Goal: Task Accomplishment & Management: Manage account settings

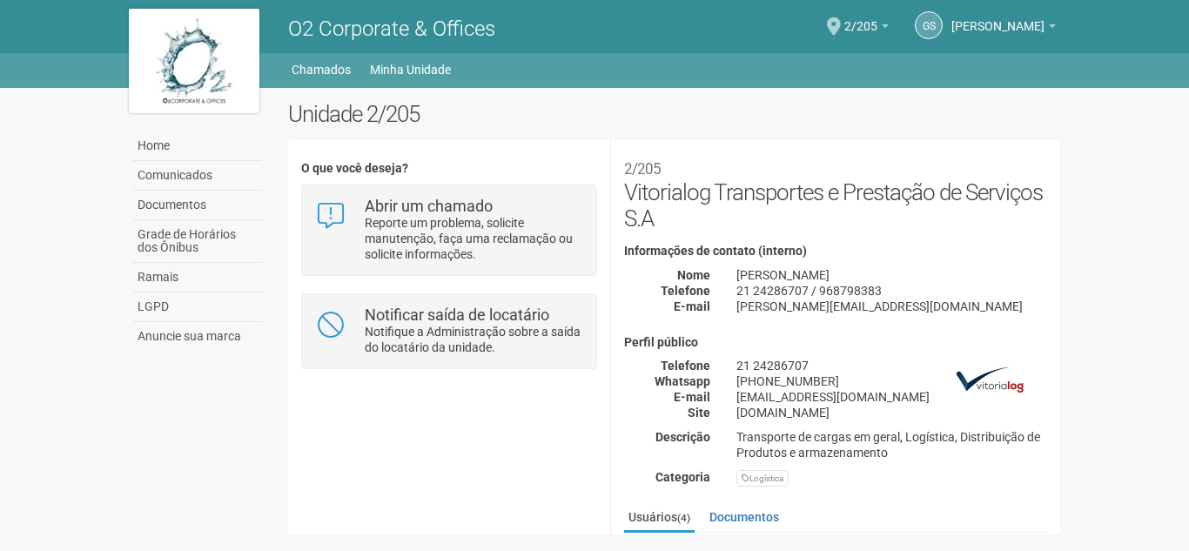
scroll to position [259, 0]
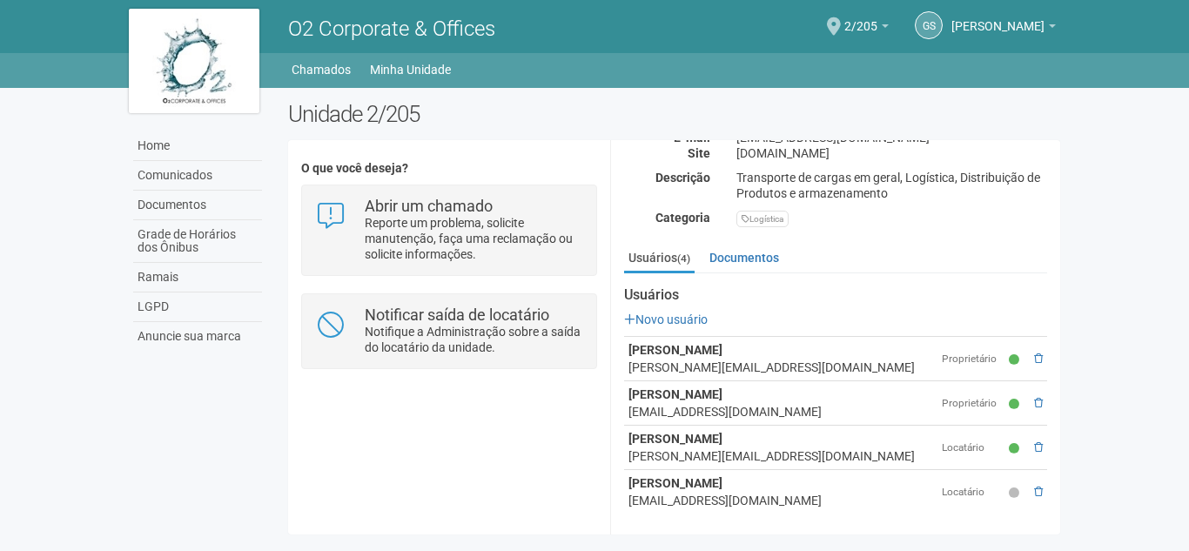
click at [787, 493] on div "jf112429@gmail.com" at bounding box center [780, 500] width 305 height 17
click at [1034, 488] on span at bounding box center [1038, 492] width 9 height 10
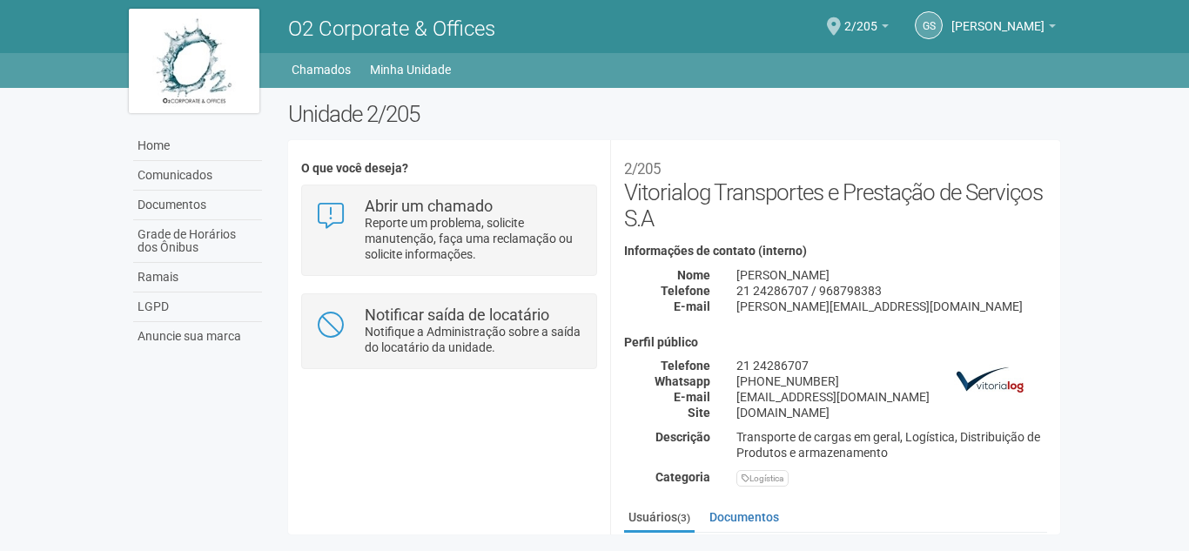
scroll to position [215, 0]
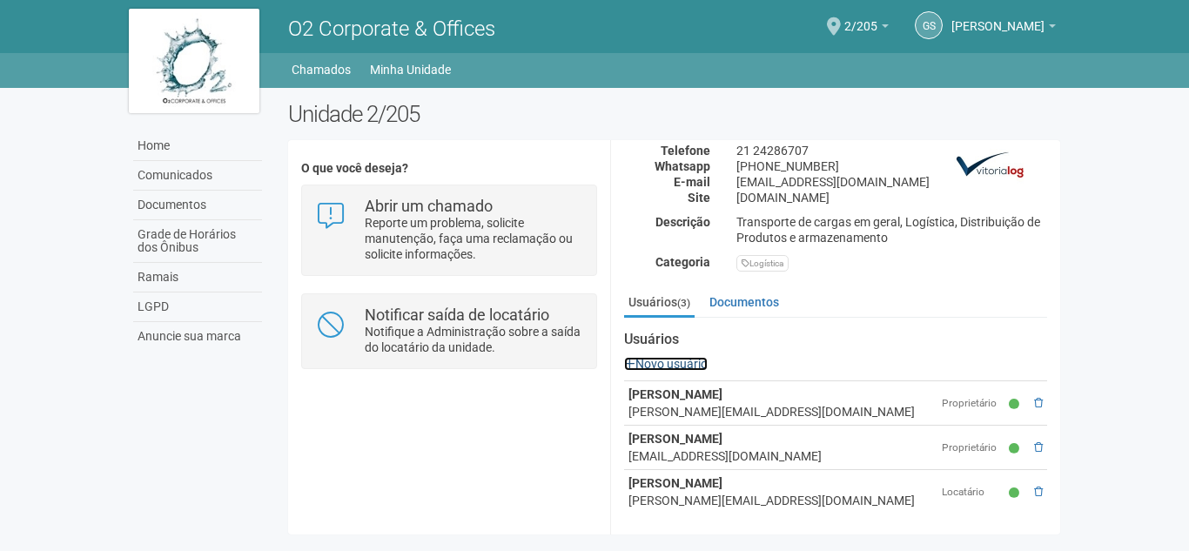
click at [680, 360] on link "Novo usuário" at bounding box center [666, 364] width 84 height 14
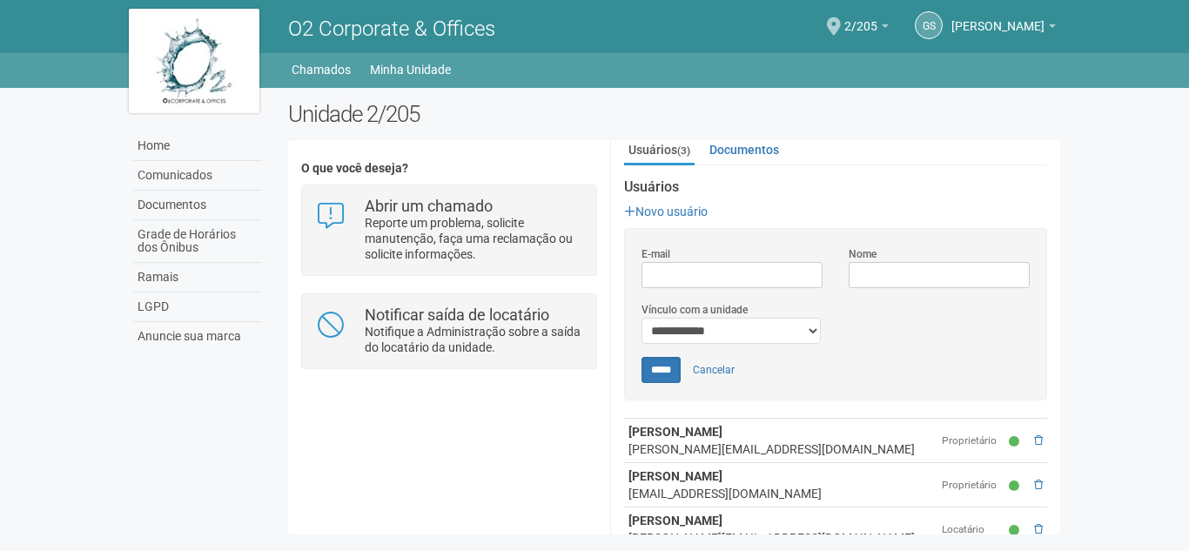
scroll to position [403, 0]
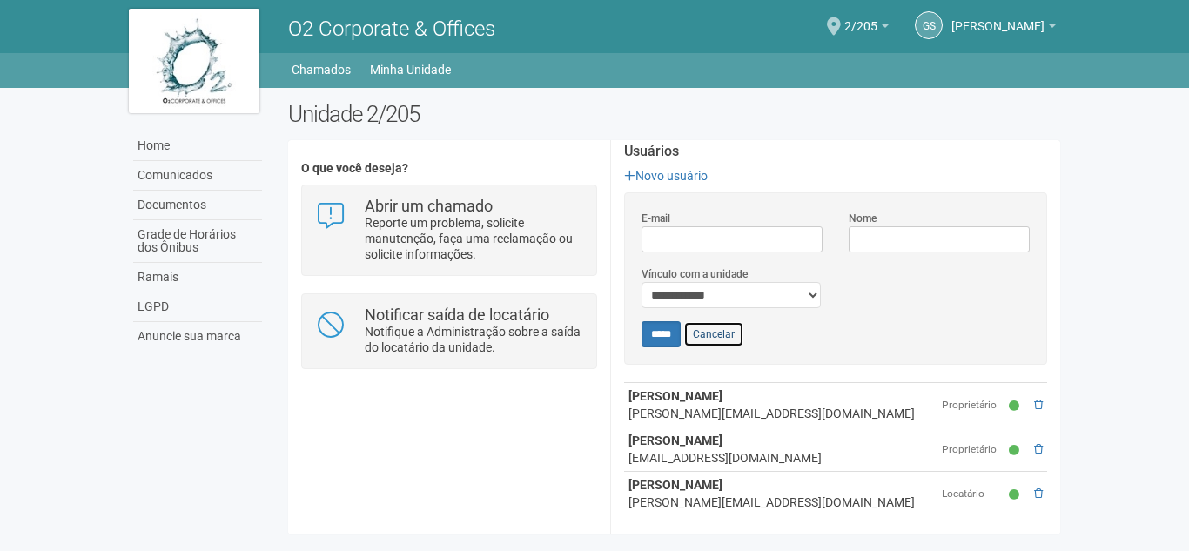
click at [713, 330] on link "Cancelar" at bounding box center [713, 334] width 61 height 26
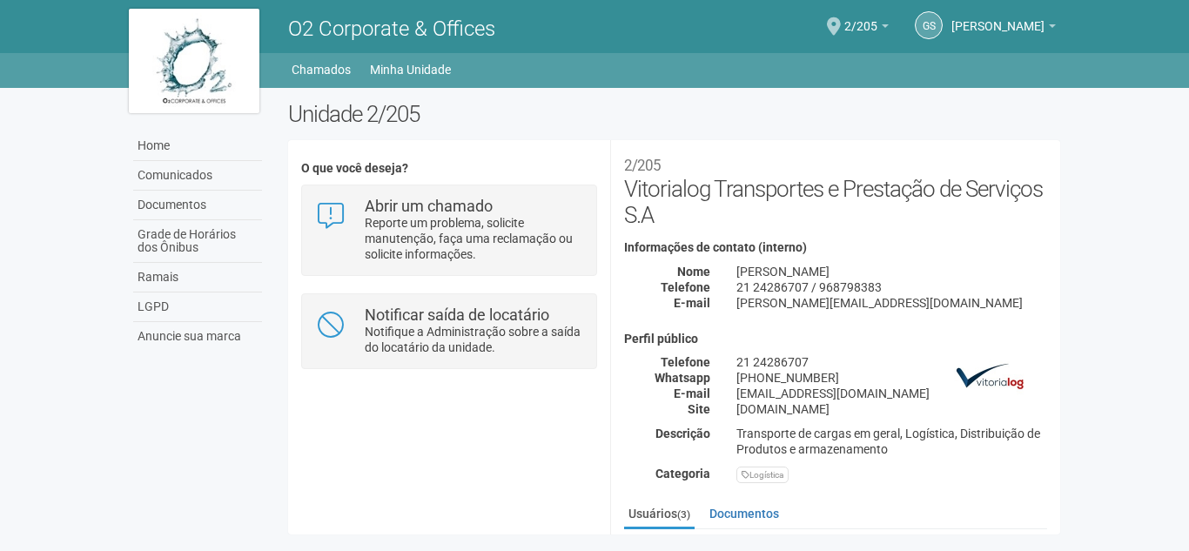
scroll to position [215, 0]
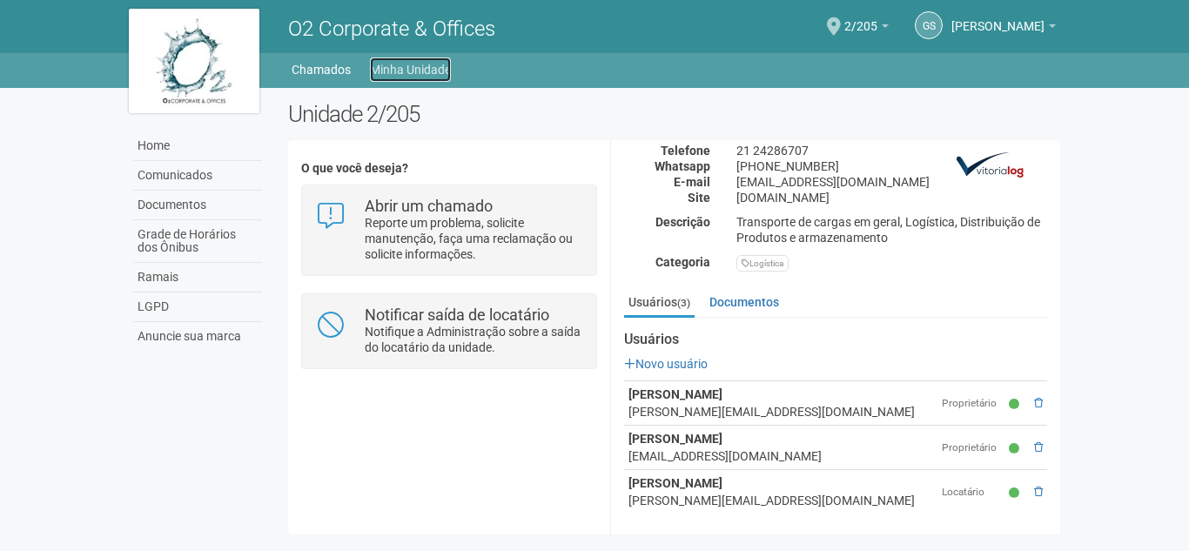
click at [382, 75] on link "Minha Unidade" at bounding box center [410, 69] width 81 height 24
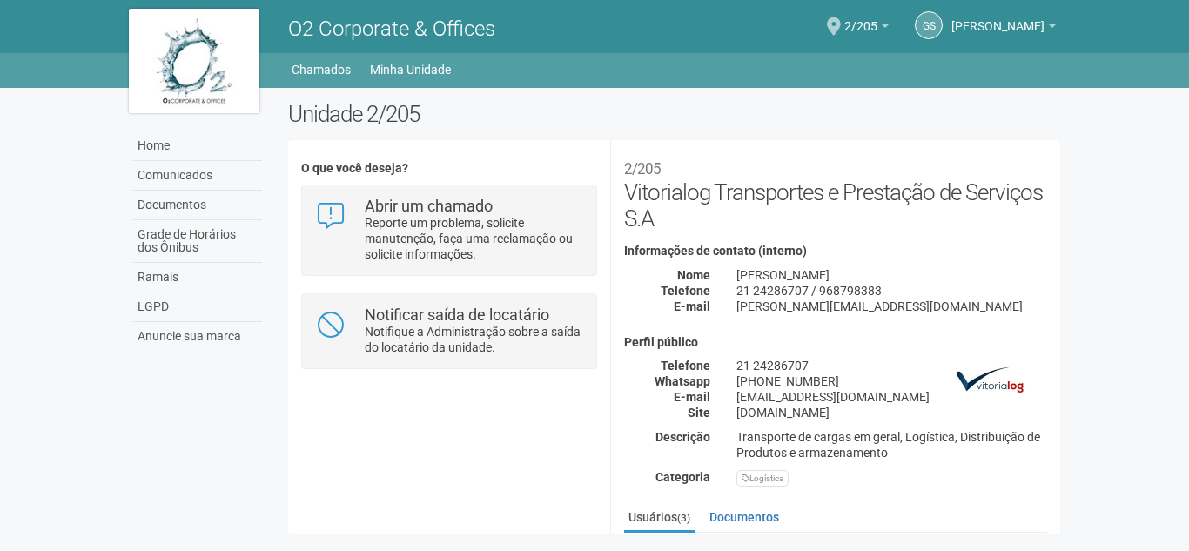
scroll to position [215, 0]
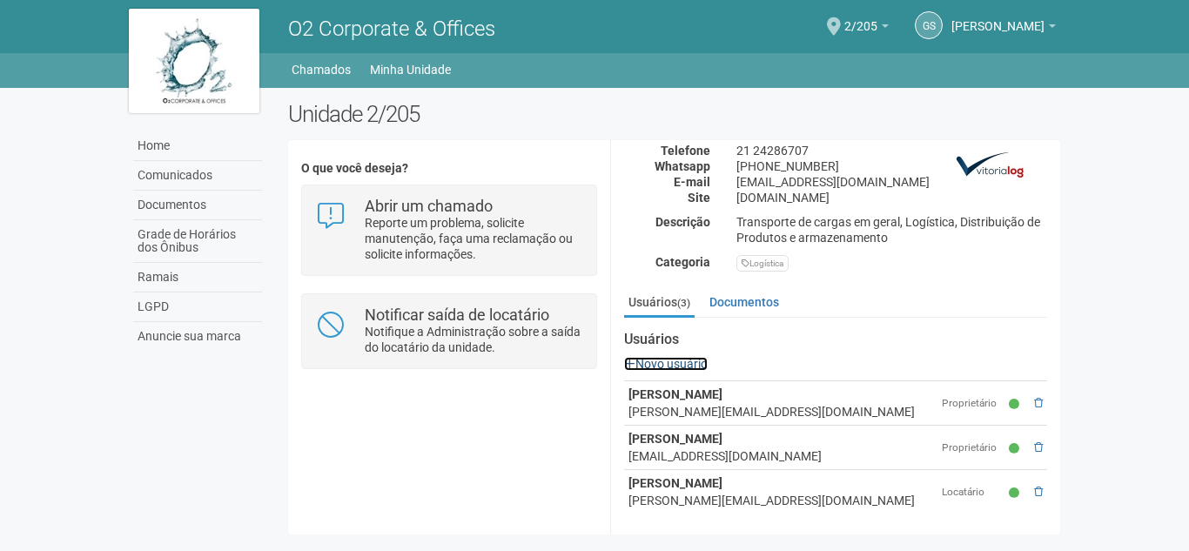
click at [643, 360] on link "Novo usuário" at bounding box center [666, 364] width 84 height 14
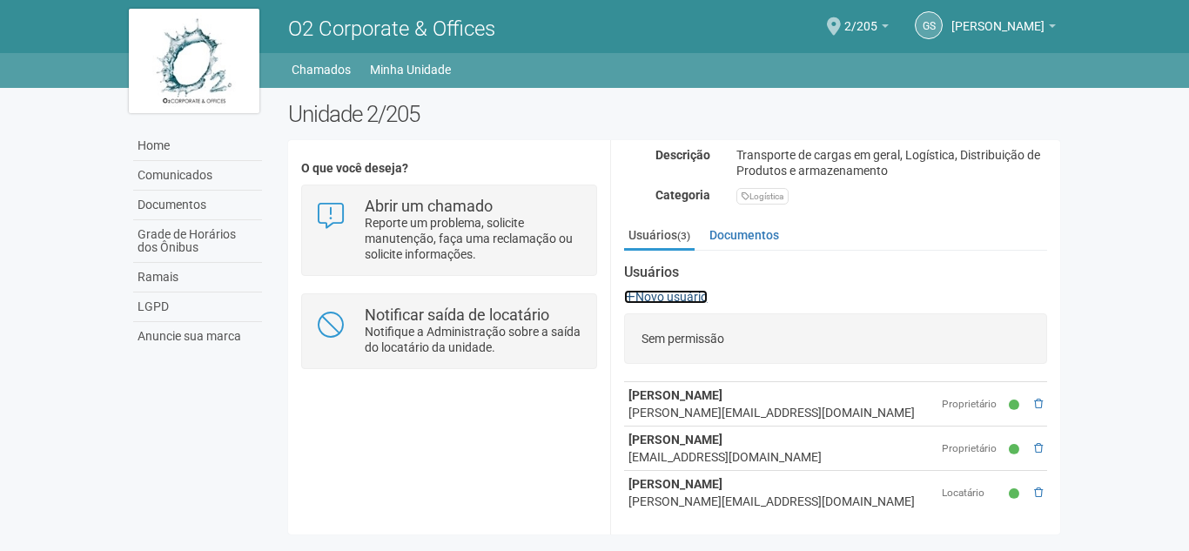
scroll to position [283, 0]
click at [662, 292] on link "Novo usuário" at bounding box center [666, 296] width 84 height 14
click at [778, 270] on strong "Usuários" at bounding box center [835, 272] width 423 height 16
click at [734, 234] on link "Documentos" at bounding box center [744, 234] width 78 height 26
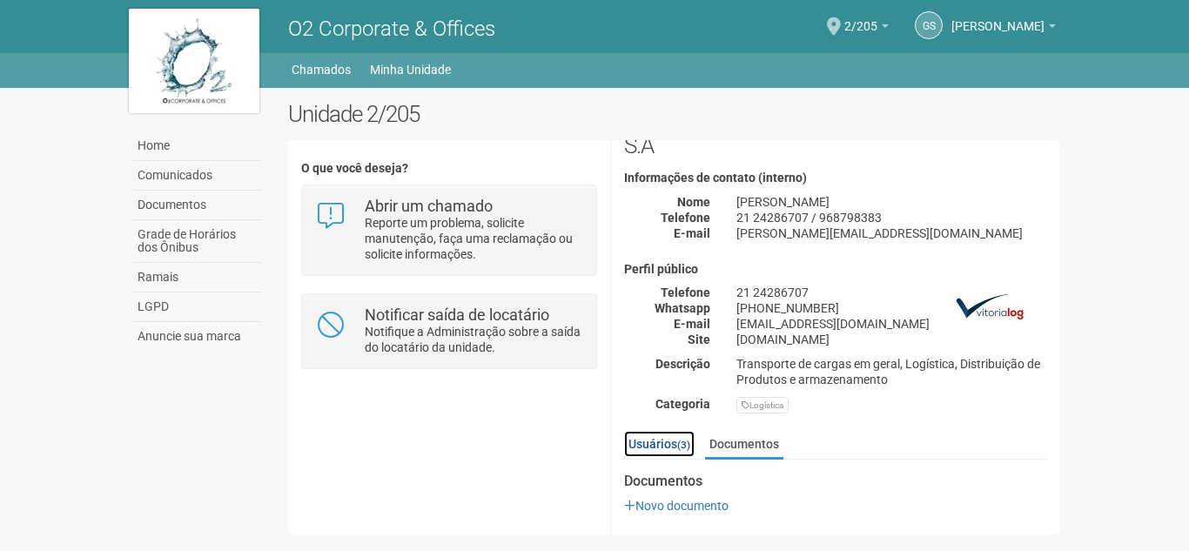
click at [652, 440] on link "Usuários (3)" at bounding box center [659, 444] width 71 height 26
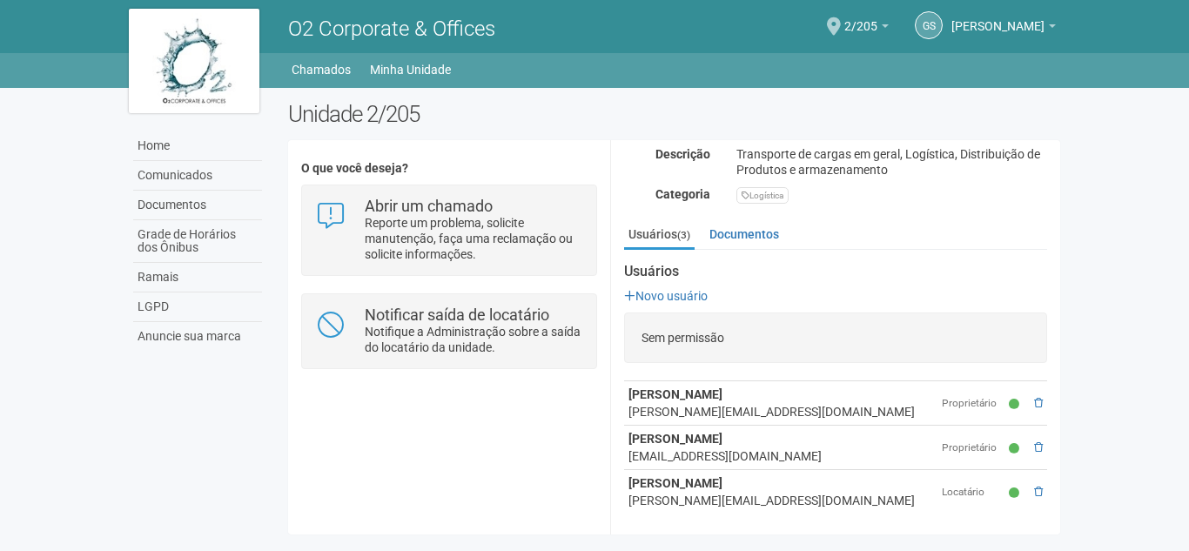
click at [647, 305] on div "Usuários Novo usuário Sem permissão Alexandre Gervasio alexandre.gervasio@vitor…" at bounding box center [835, 389] width 423 height 250
click at [642, 292] on link "Novo usuário" at bounding box center [666, 296] width 84 height 14
click at [211, 74] on img at bounding box center [194, 61] width 131 height 104
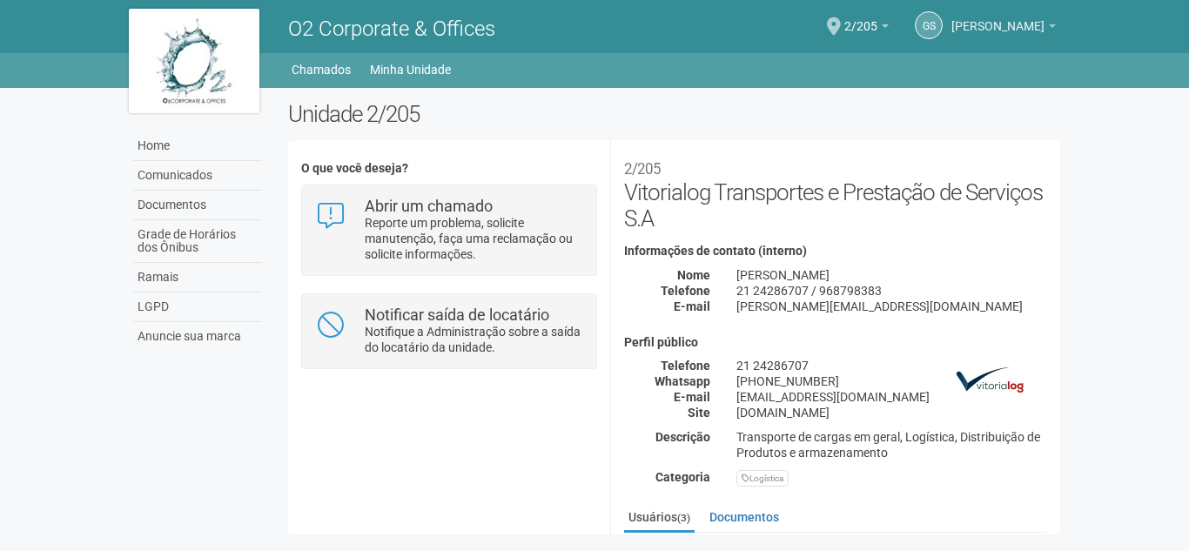
click at [1014, 21] on span "[PERSON_NAME]" at bounding box center [997, 18] width 93 height 30
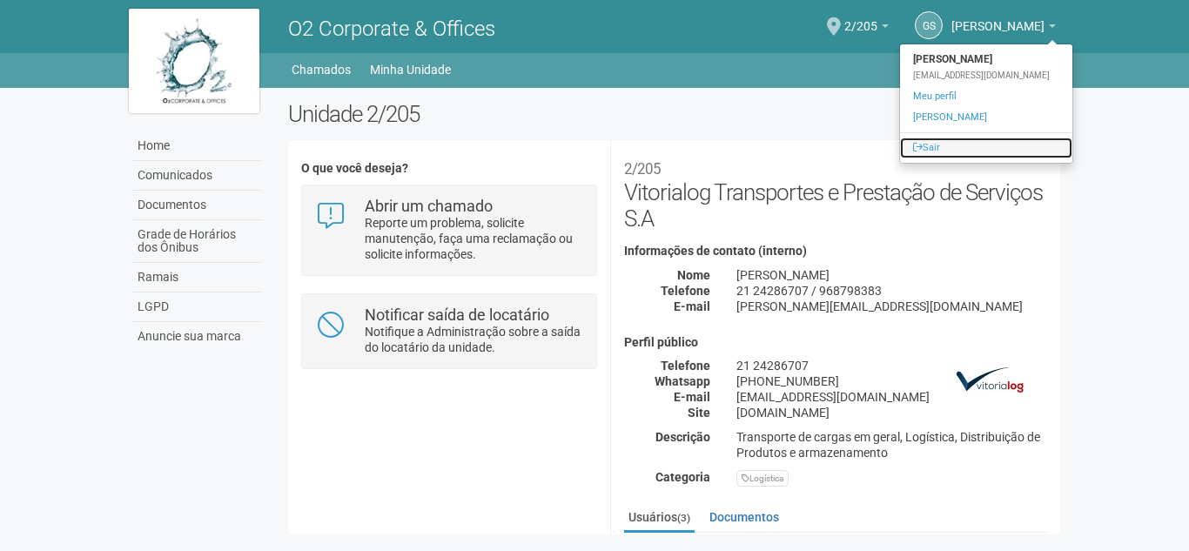
click at [945, 142] on link "Sair" at bounding box center [986, 148] width 172 height 21
